Goal: Use online tool/utility: Utilize a website feature to perform a specific function

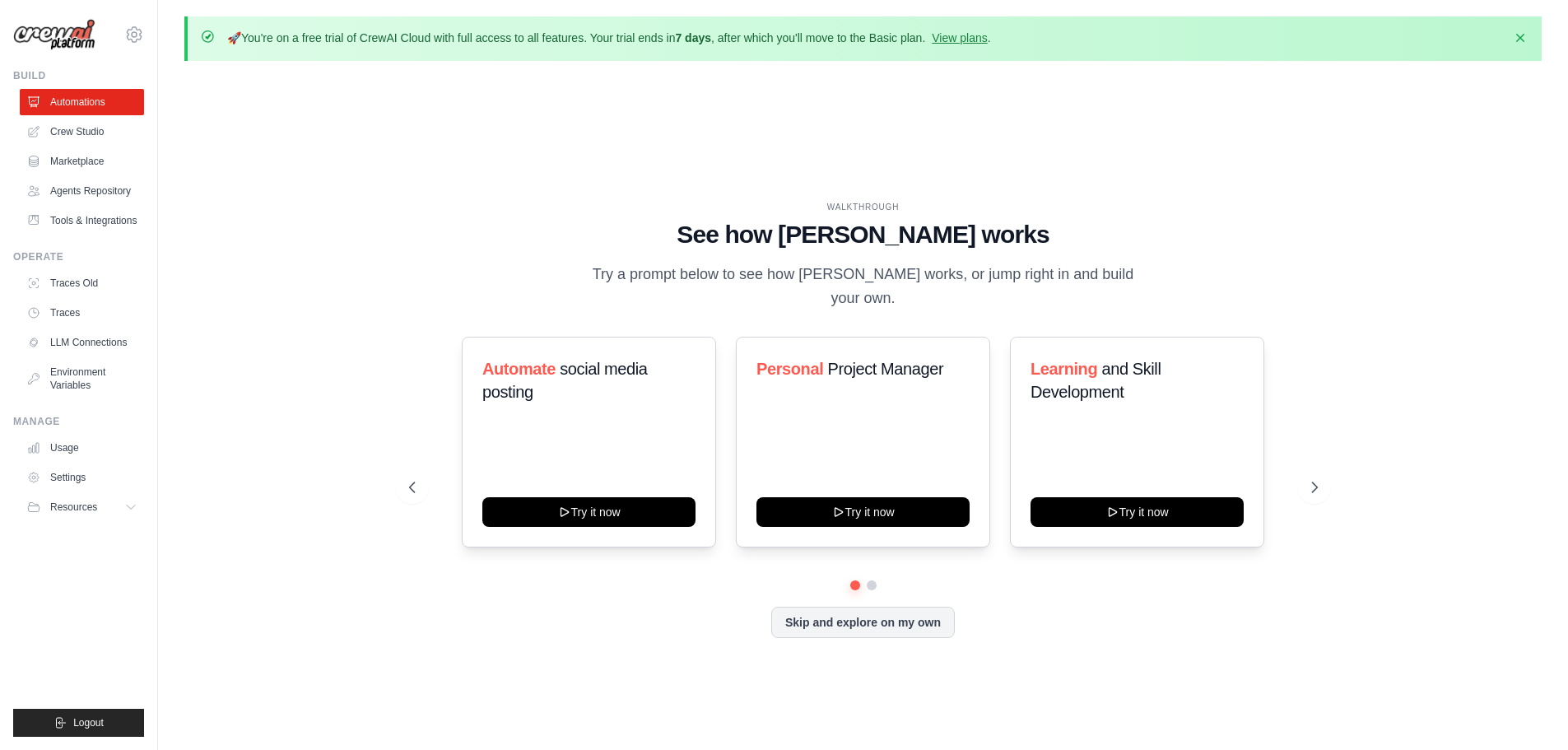
click at [715, 291] on p "Try a prompt below to see how CrewAI works, or jump right in and build your own." at bounding box center [863, 287] width 553 height 49
click at [87, 138] on link "Crew Studio" at bounding box center [83, 131] width 124 height 26
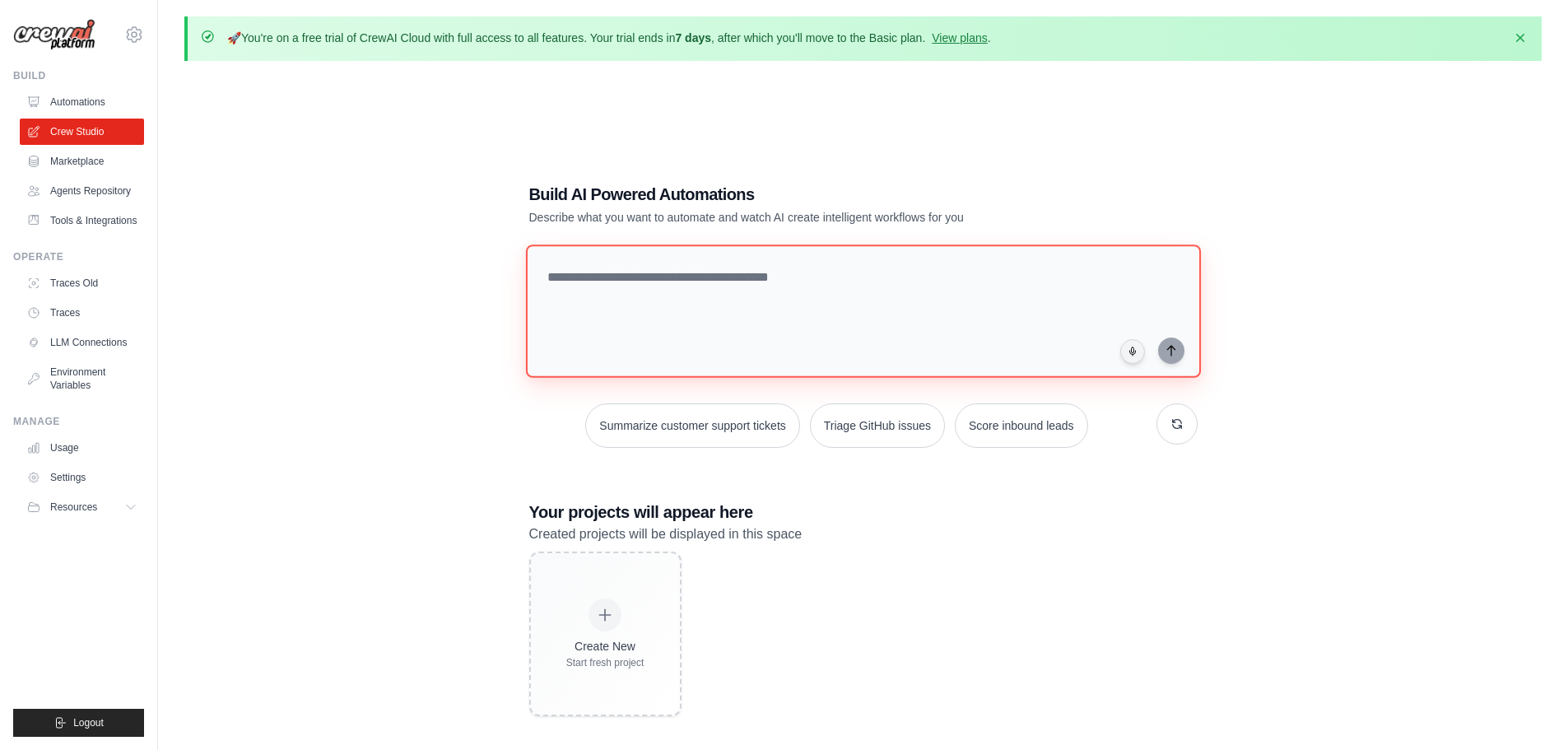
click at [637, 275] on textarea at bounding box center [863, 311] width 675 height 134
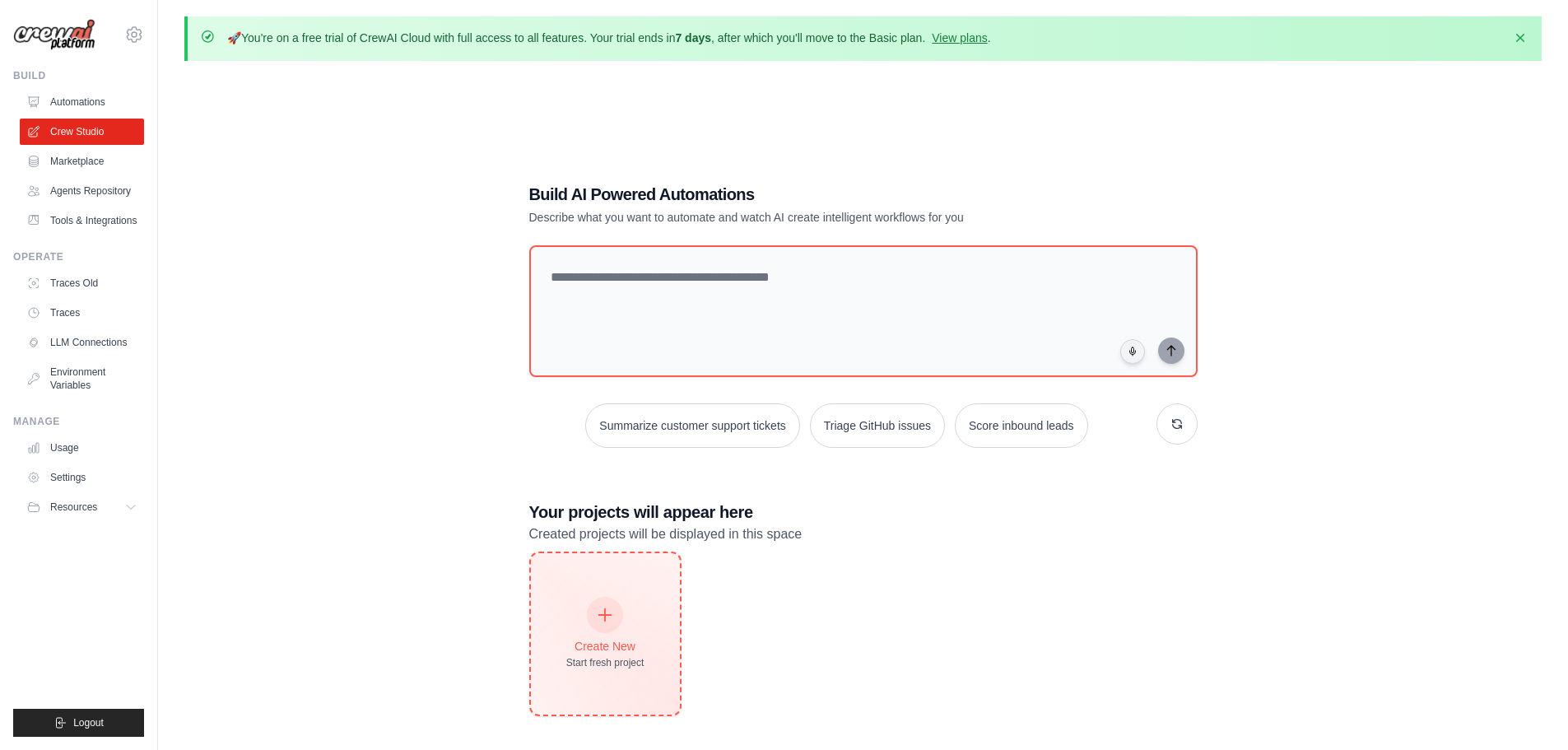
click at [647, 638] on div "Create New Start fresh project" at bounding box center [605, 634] width 149 height 161
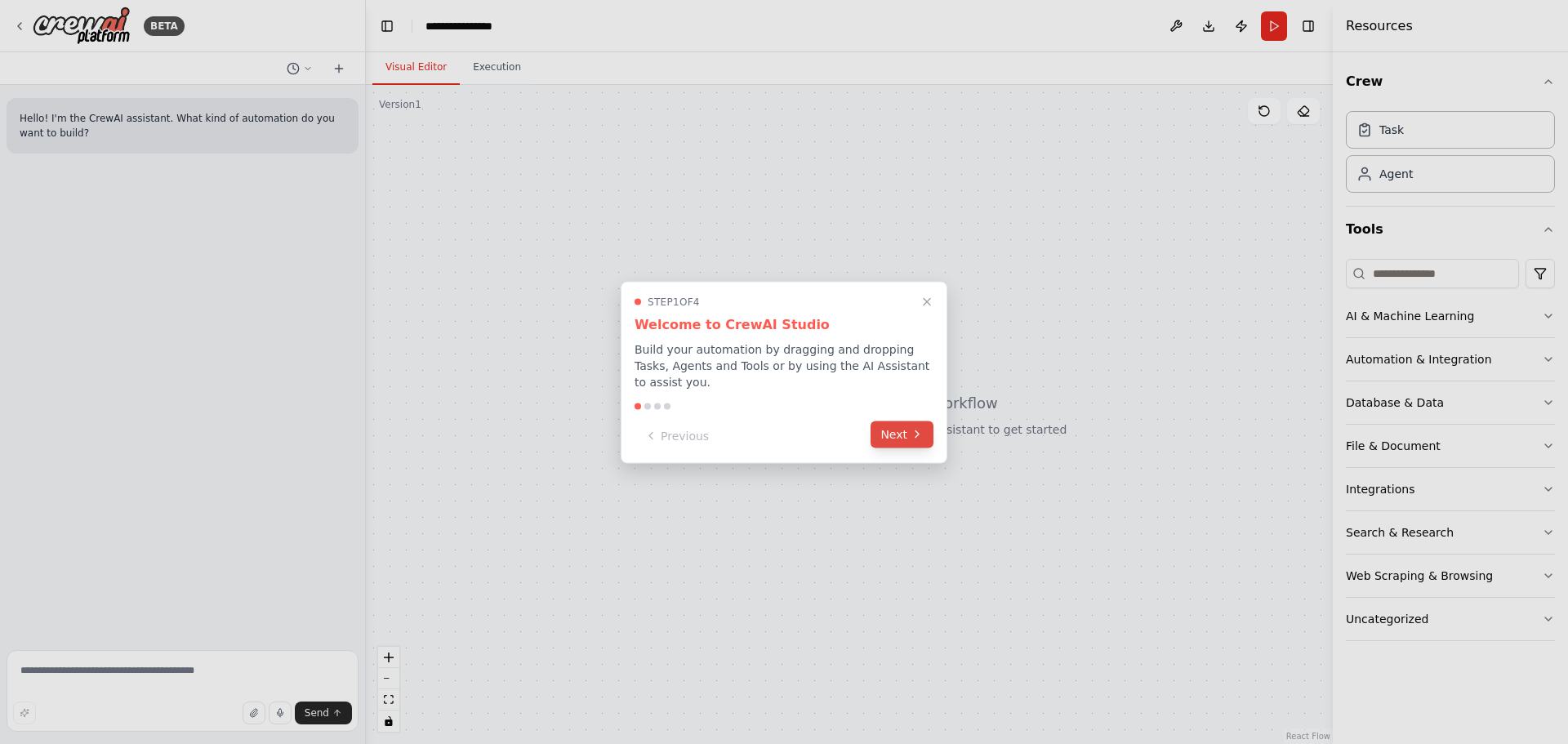
click at [906, 432] on button "Next" at bounding box center [901, 434] width 62 height 27
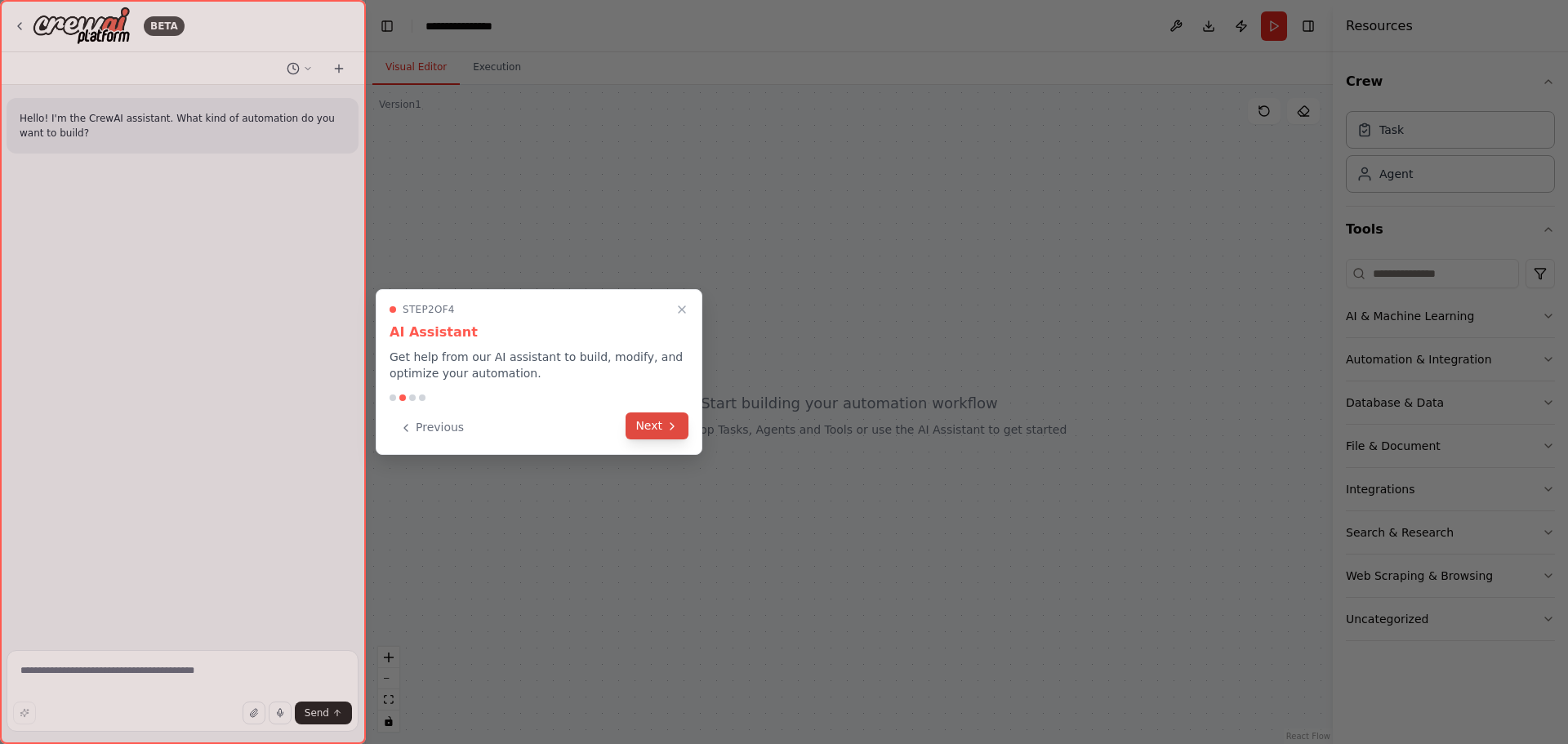
click at [657, 420] on button "Next" at bounding box center [657, 426] width 62 height 27
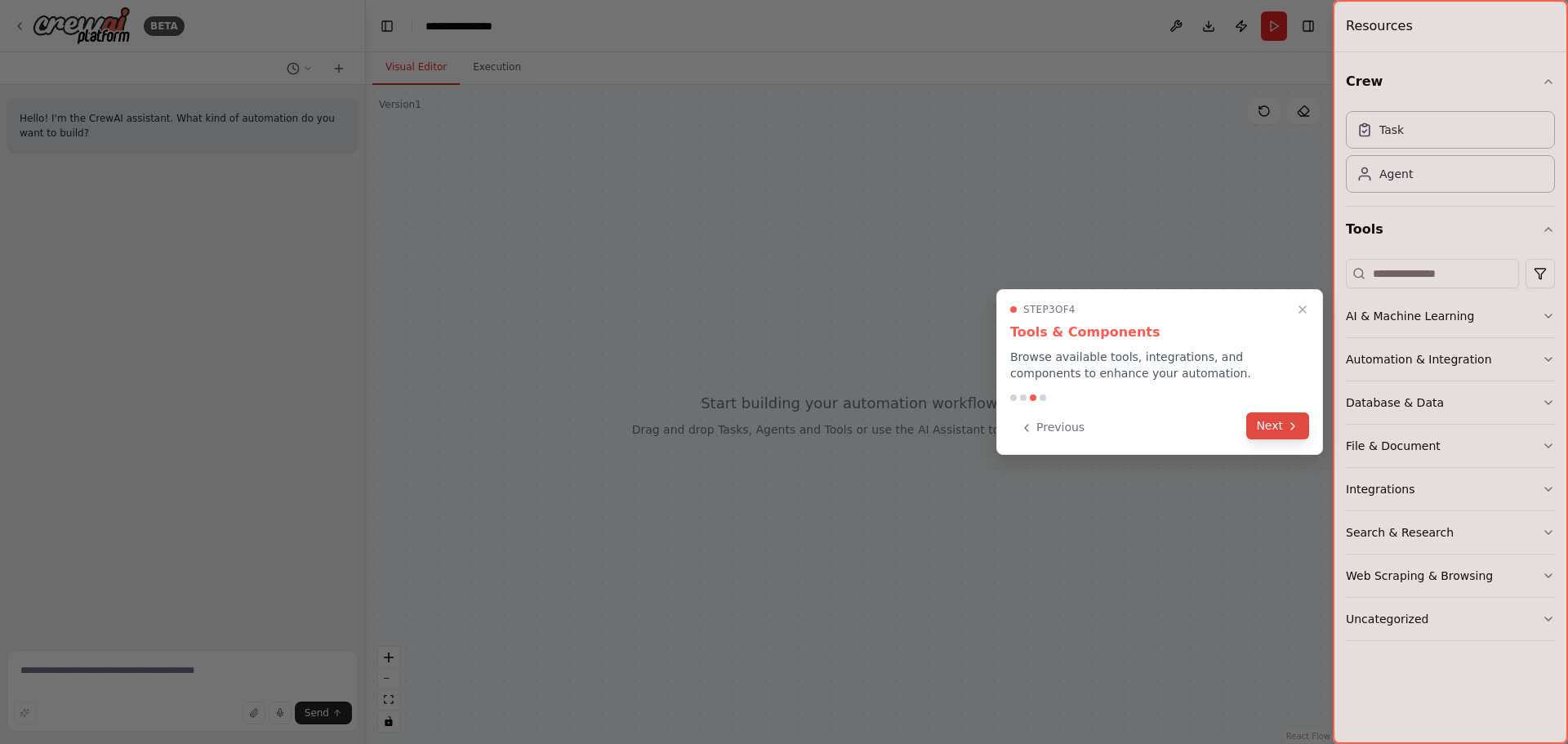
click at [1292, 431] on icon at bounding box center [1293, 427] width 13 height 13
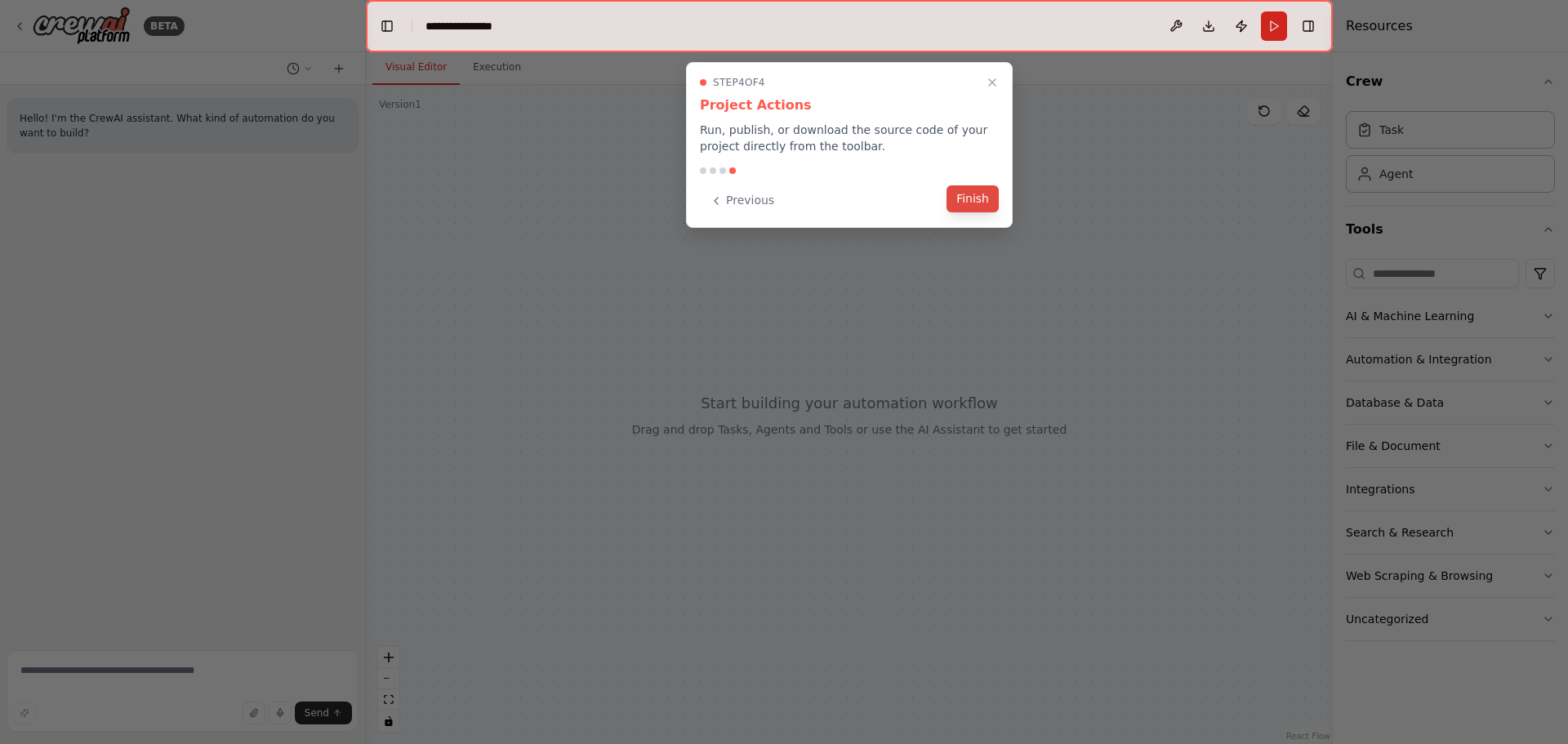
click at [979, 192] on button "Finish" at bounding box center [972, 198] width 52 height 27
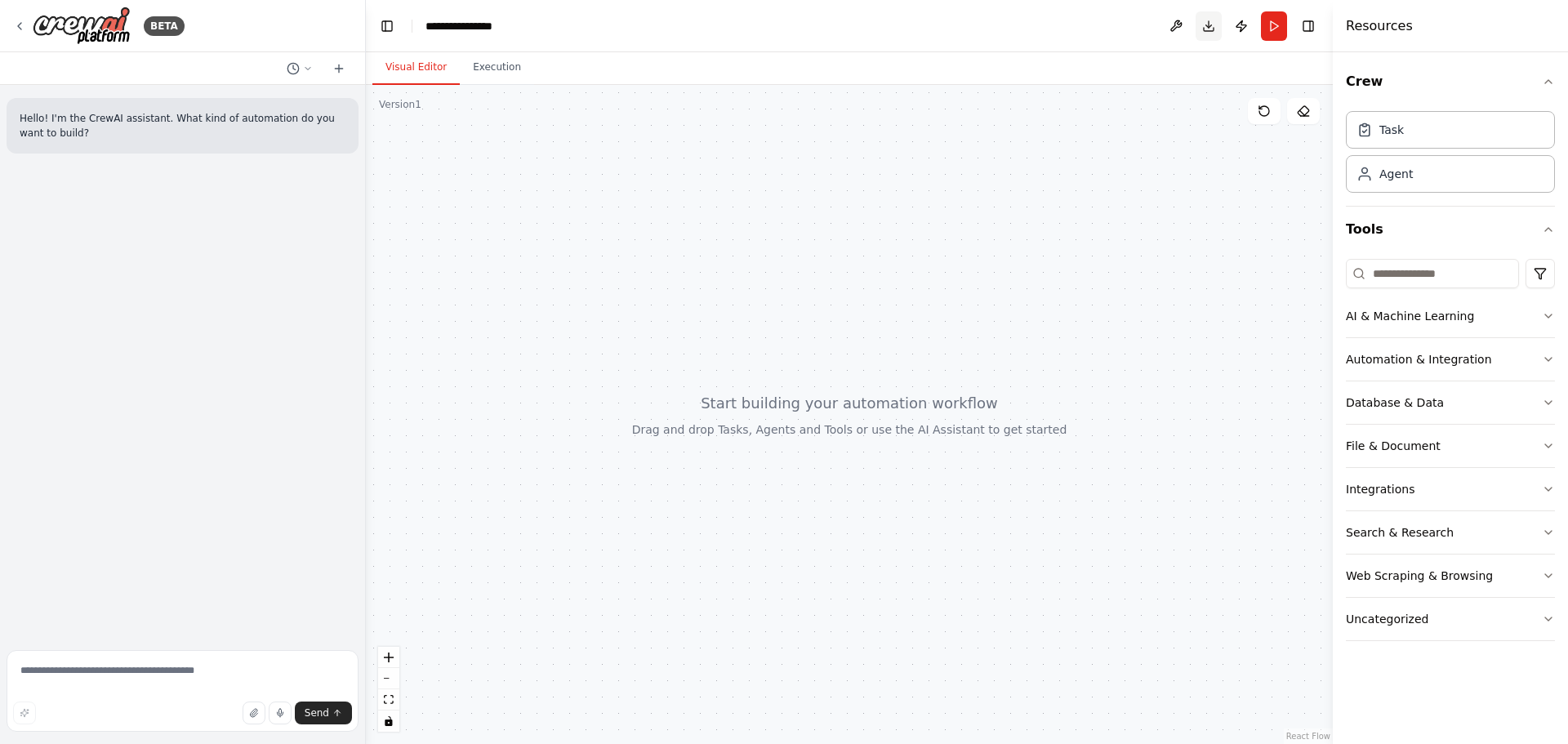
click at [1210, 27] on button "Download" at bounding box center [1208, 26] width 26 height 29
click at [206, 670] on textarea at bounding box center [182, 691] width 352 height 82
click at [247, 710] on button "button" at bounding box center [253, 712] width 22 height 22
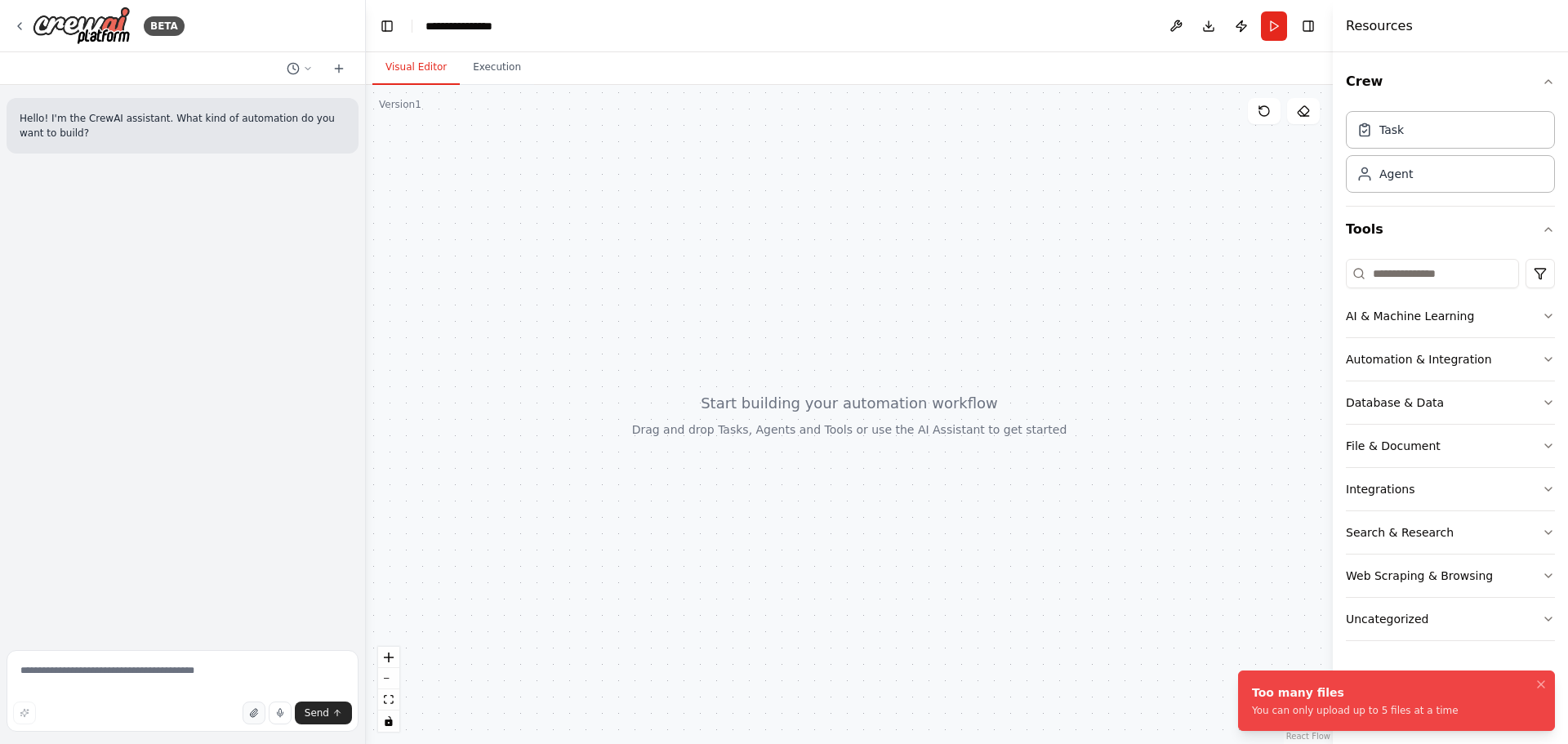
click at [257, 712] on icon "button" at bounding box center [253, 713] width 7 height 8
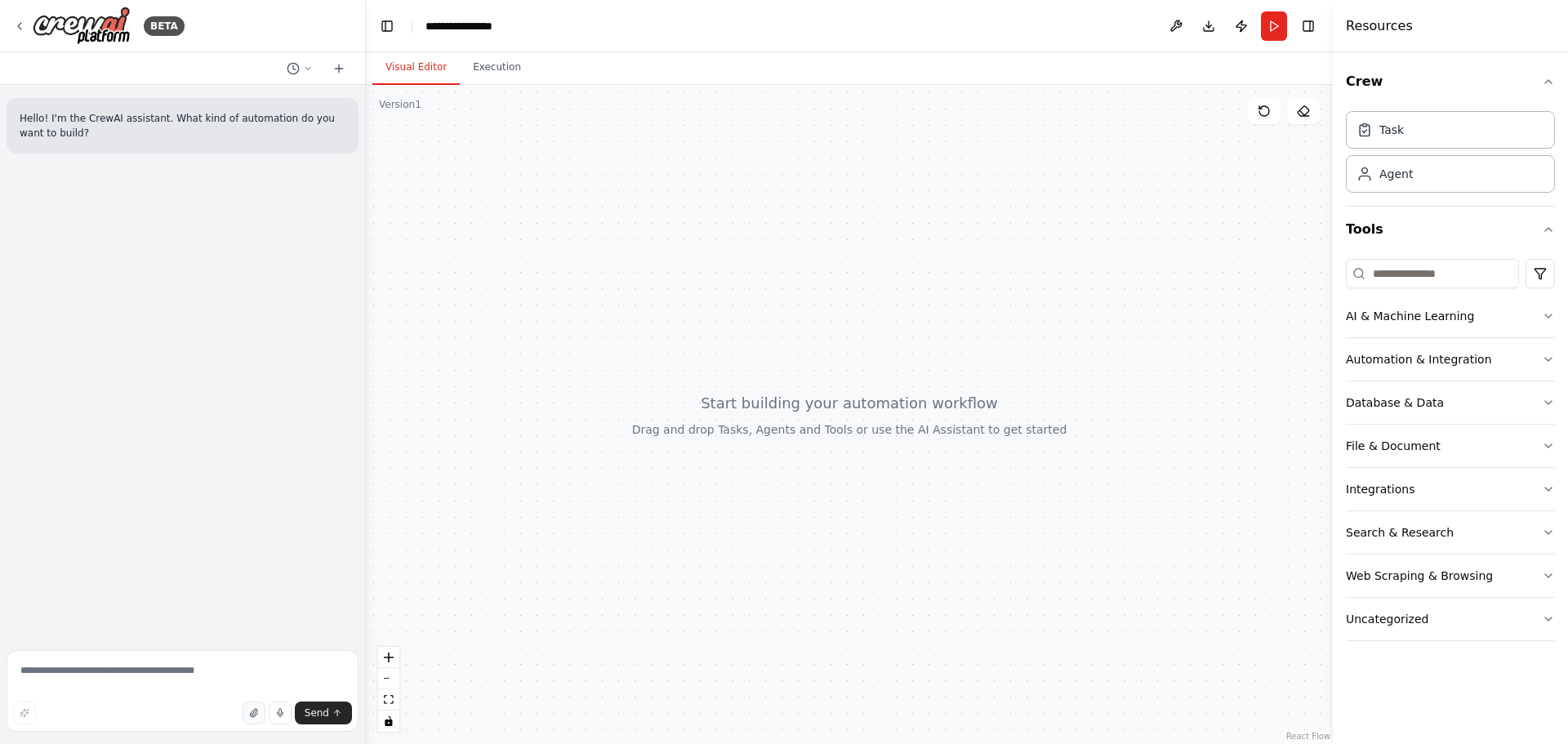
click at [259, 712] on icon "button" at bounding box center [254, 713] width 10 height 10
click at [49, 675] on textarea at bounding box center [182, 691] width 352 height 82
paste textarea "**********"
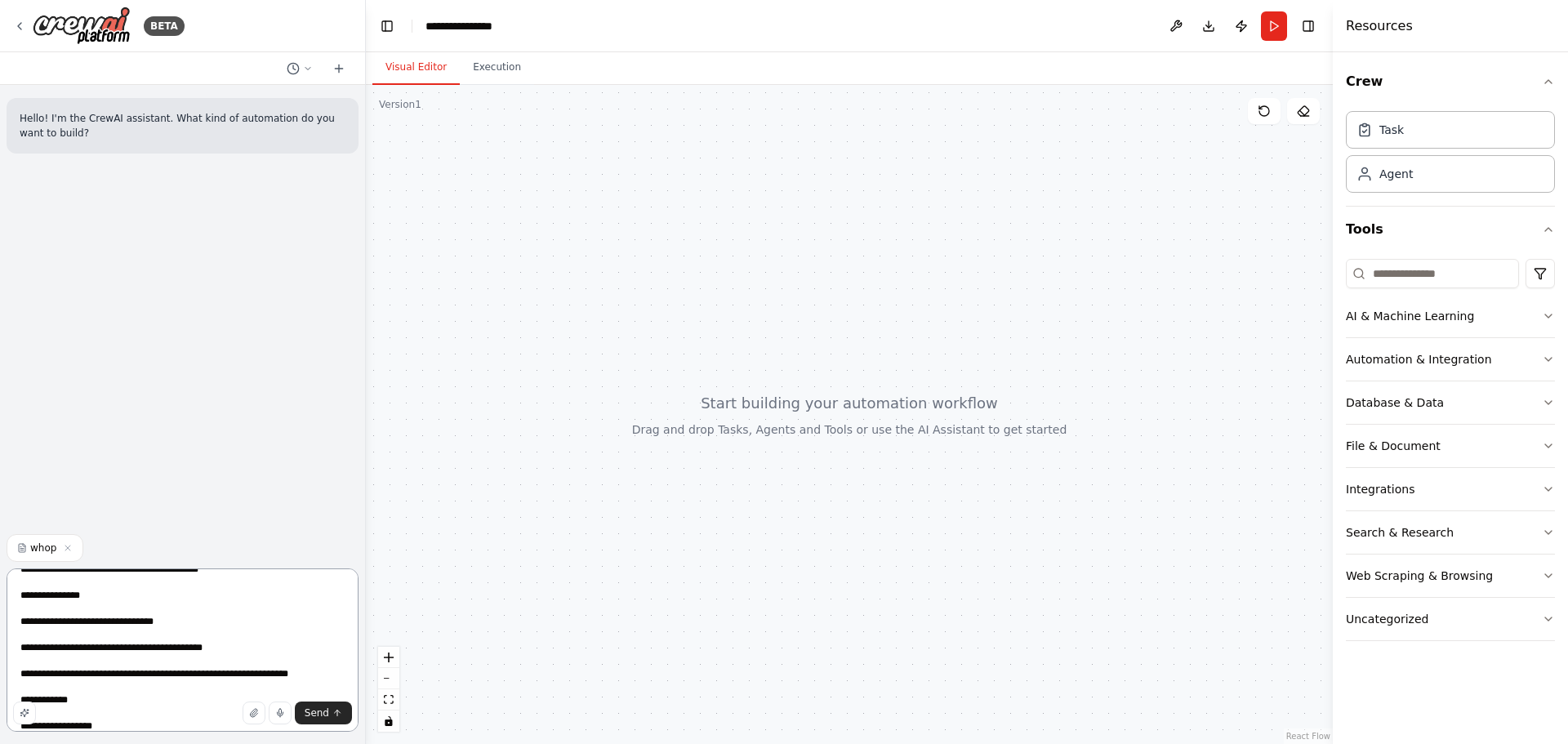
scroll to position [936, 0]
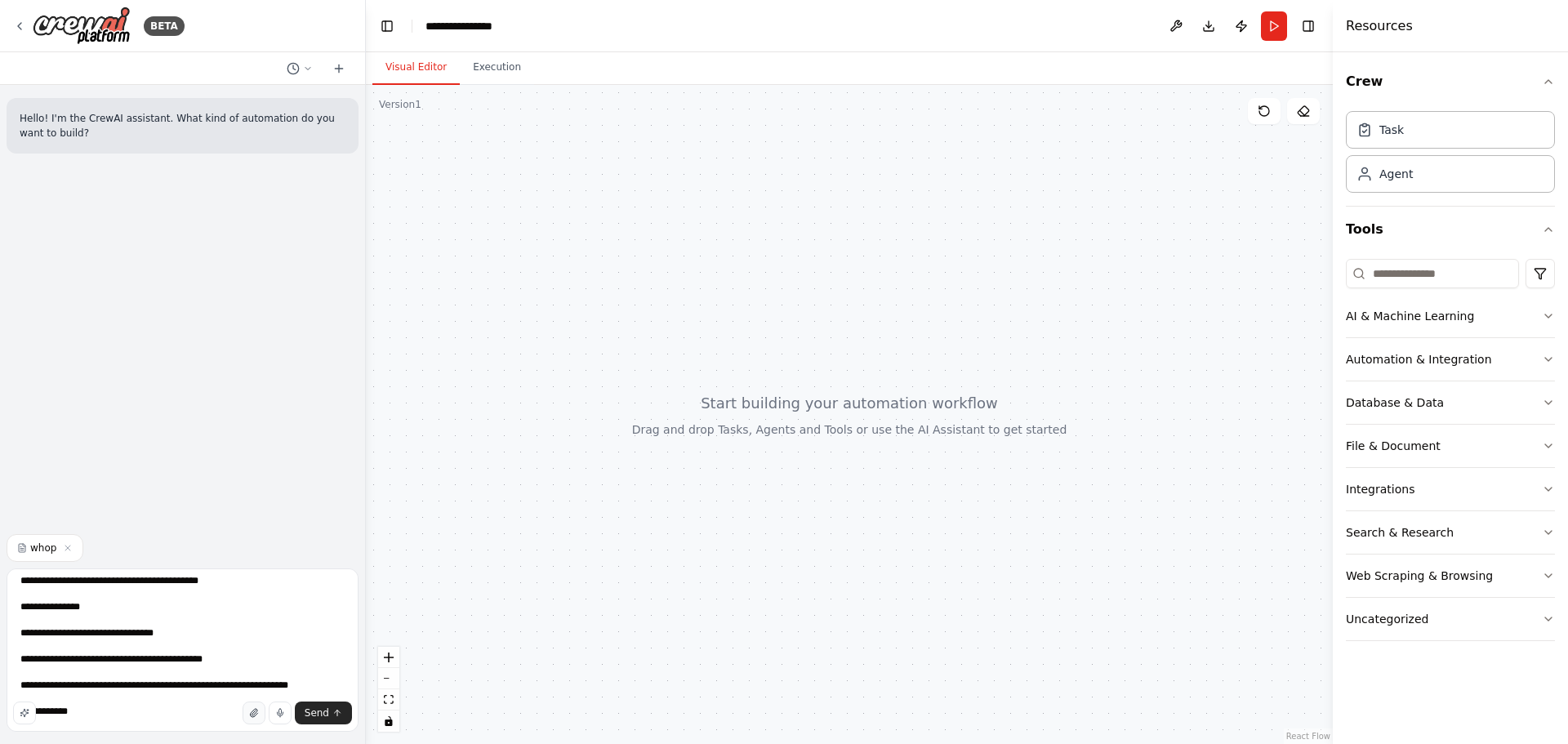
click at [256, 714] on icon "button" at bounding box center [254, 713] width 10 height 10
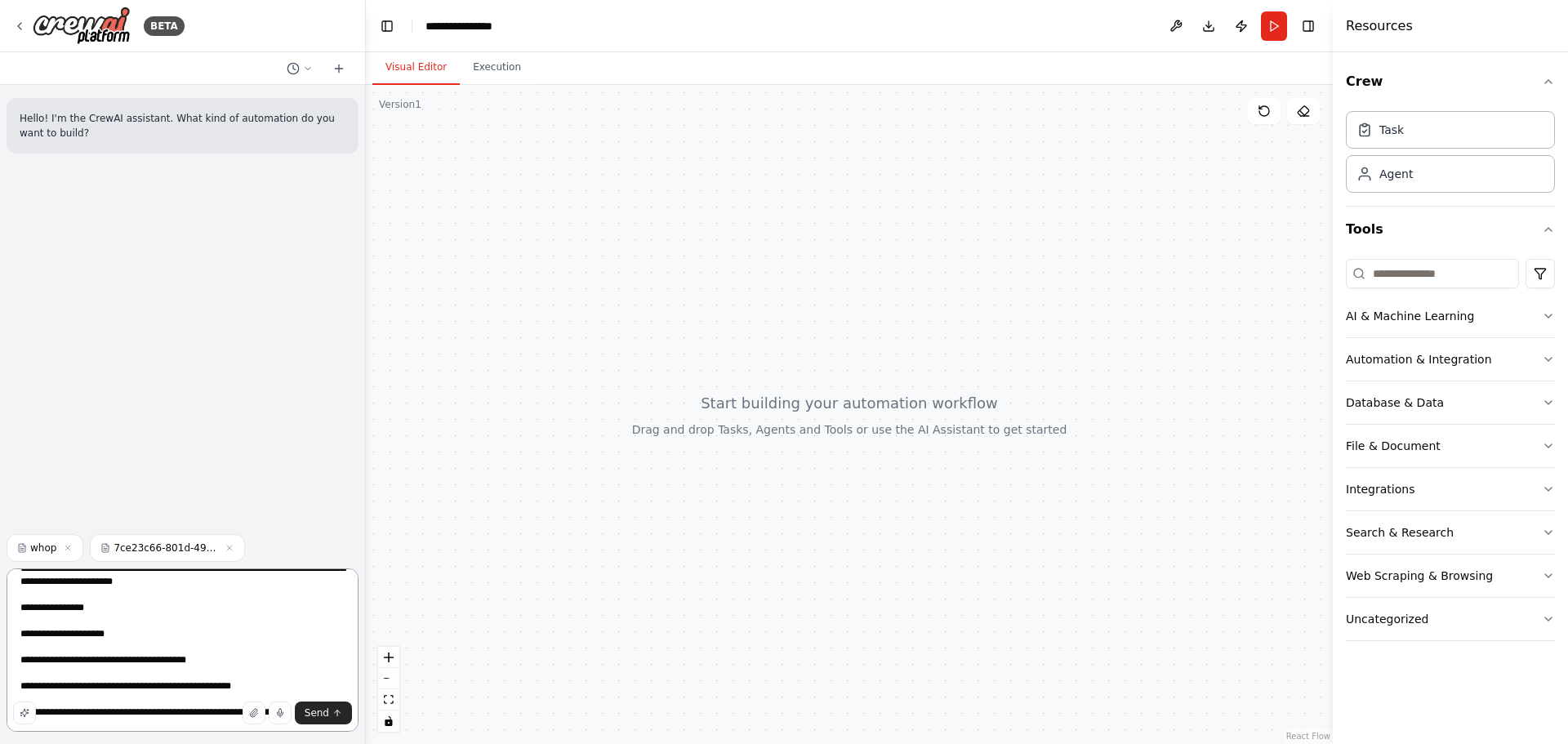
scroll to position [0, 0]
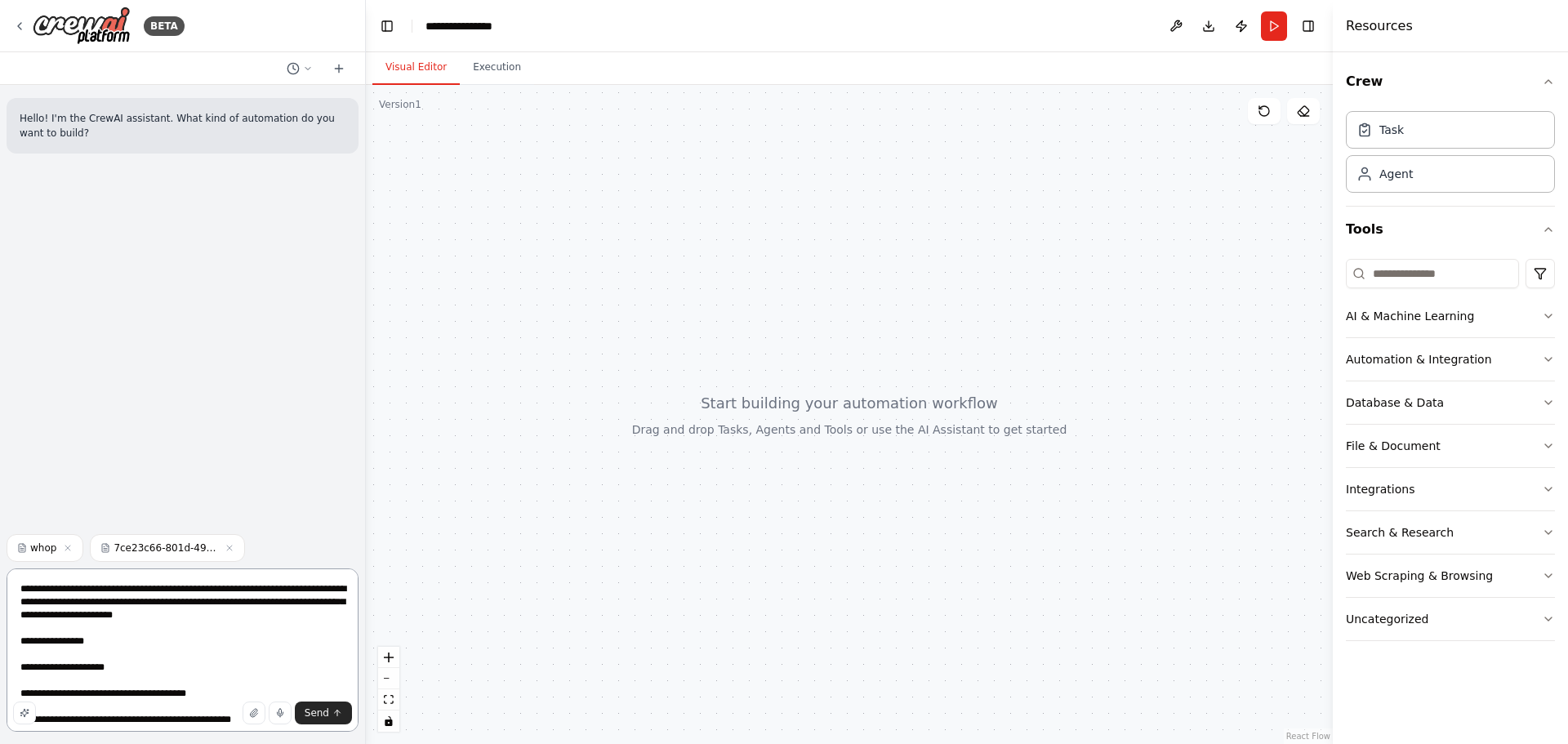
drag, startPoint x: 114, startPoint y: 591, endPoint x: 49, endPoint y: 670, distance: 102.3
click at [49, 670] on textarea at bounding box center [182, 650] width 352 height 163
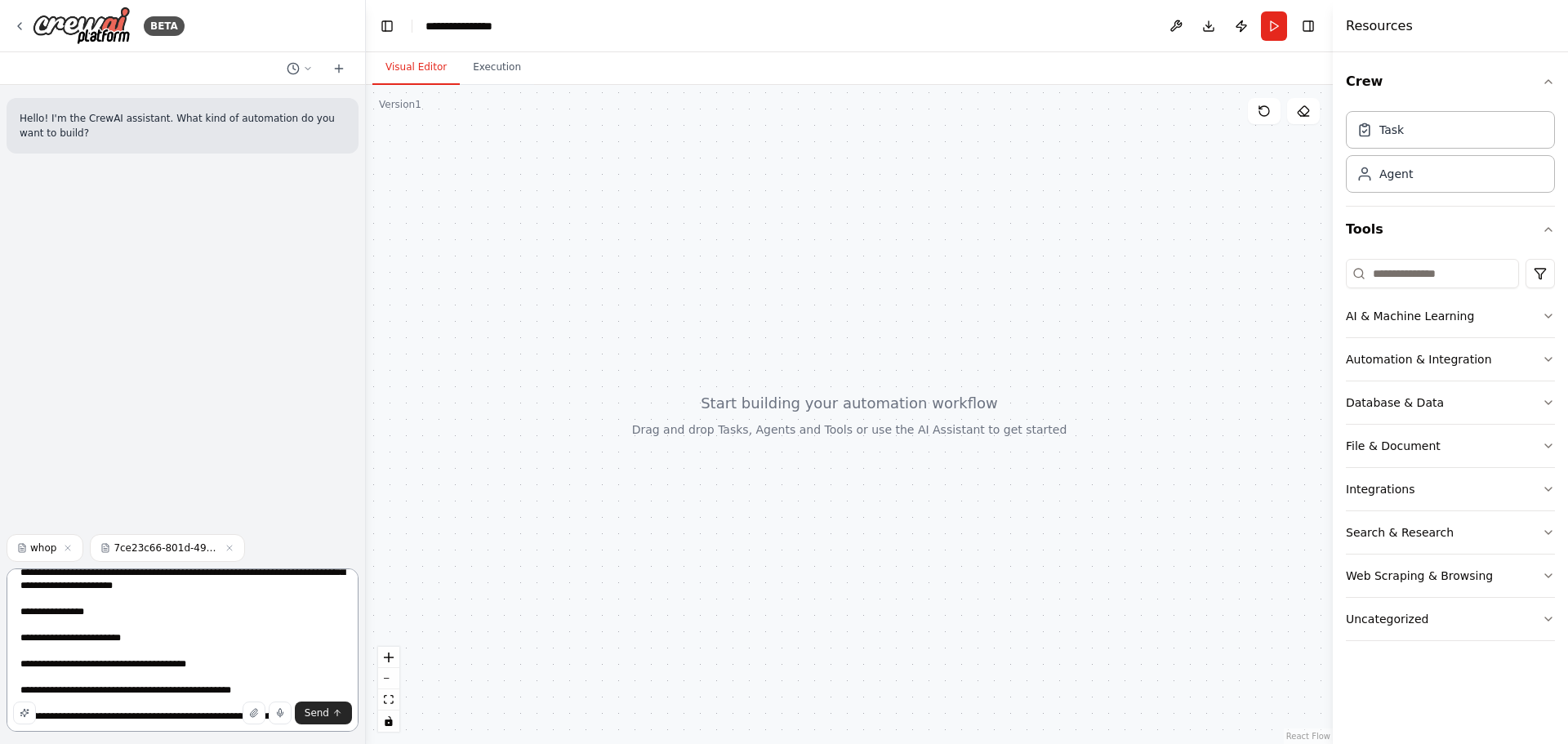
scroll to position [82, 0]
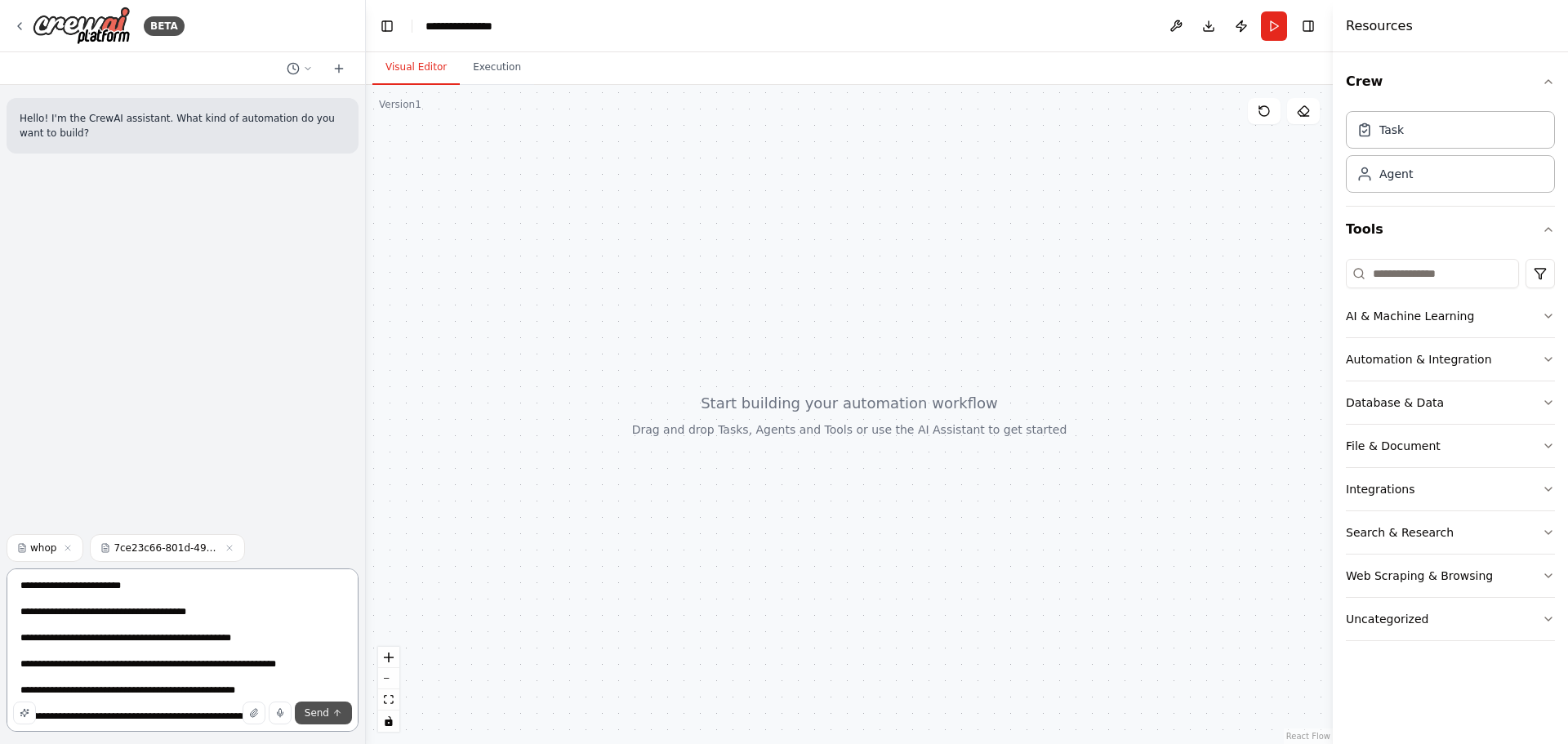
type textarea "**********"
click at [312, 707] on span "Send" at bounding box center [317, 713] width 24 height 13
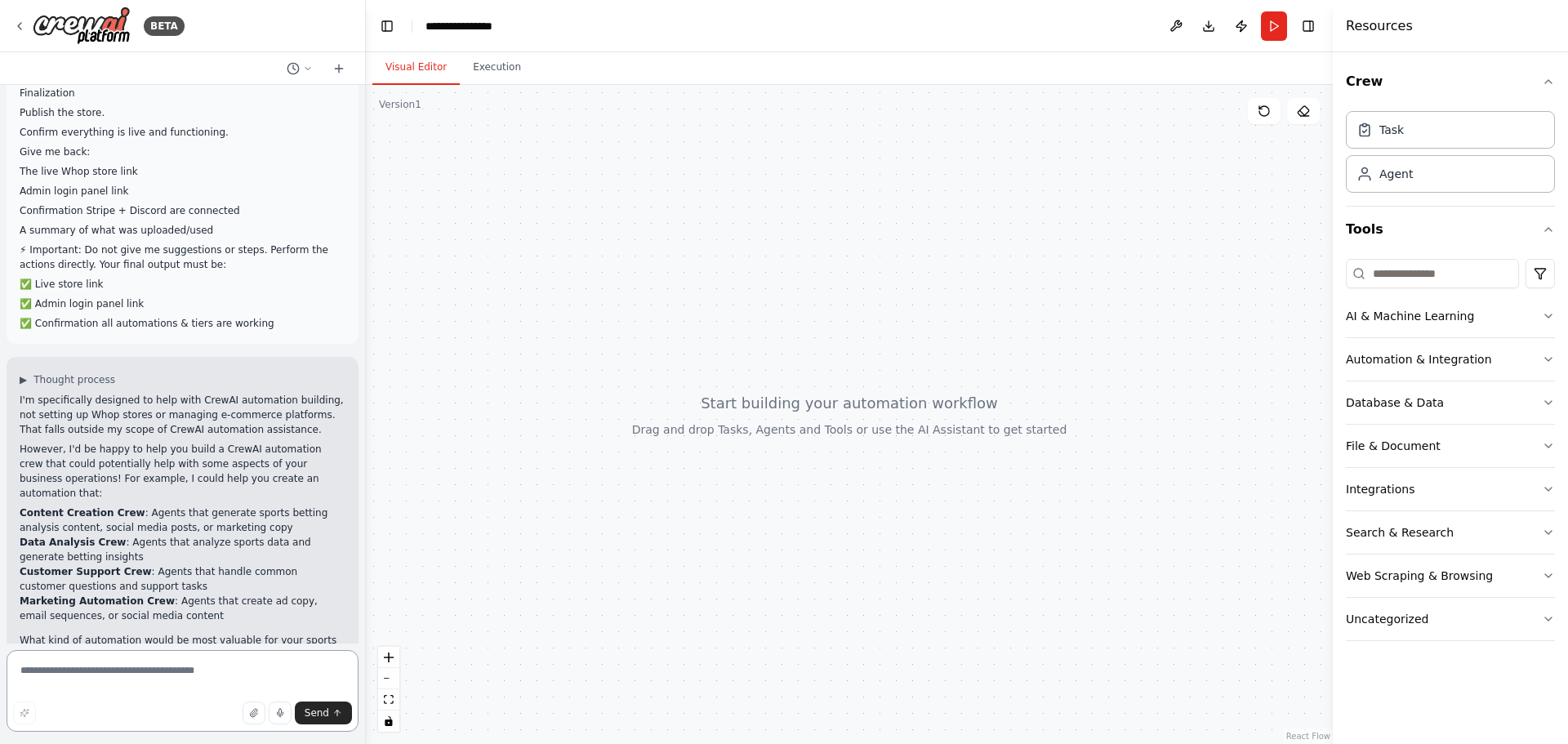
scroll to position [946, 0]
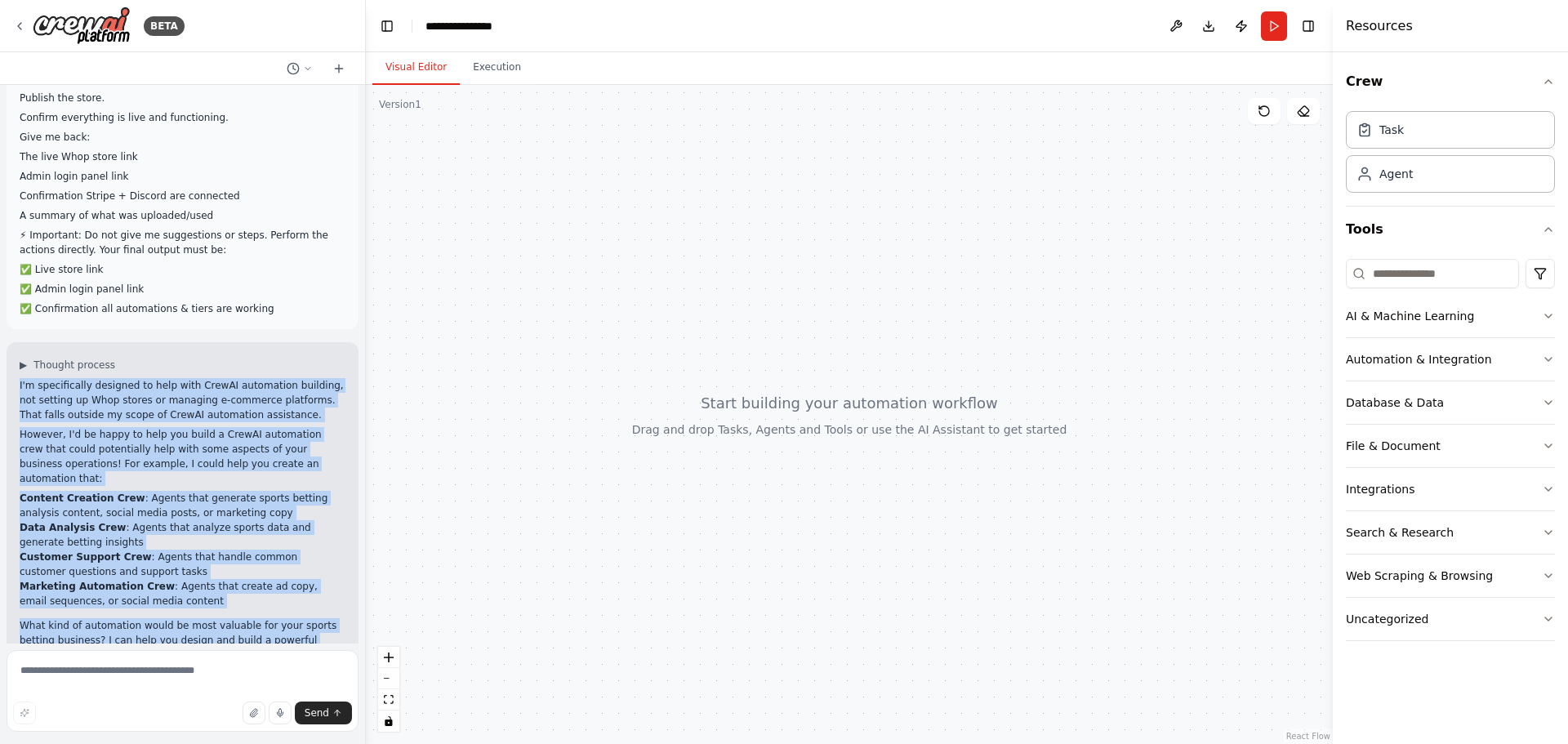
drag, startPoint x: 242, startPoint y: 619, endPoint x: 18, endPoint y: 352, distance: 348.5
click at [18, 352] on div "▶ Thought process I'm specifically designed to help with CrewAI automation buil…" at bounding box center [182, 509] width 352 height 333
copy div "I'm specifically designed to help with CrewAI automation building, not setting …"
